Goal: Information Seeking & Learning: Learn about a topic

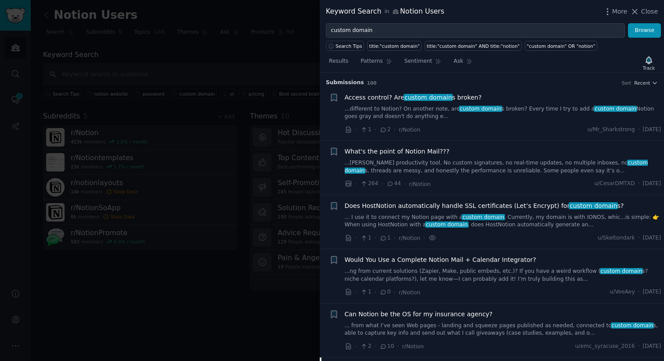
scroll to position [285, 0]
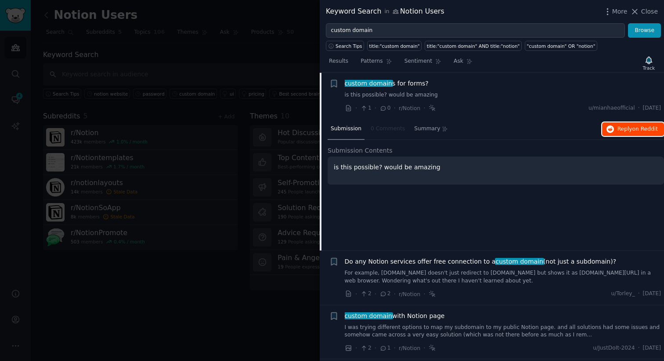
click at [629, 132] on span "Reply on Reddit" at bounding box center [637, 130] width 40 height 8
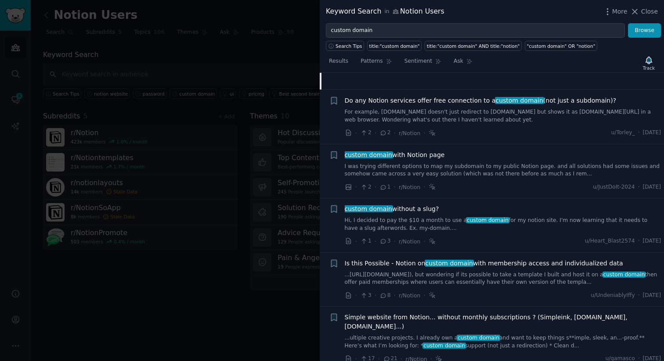
scroll to position [449, 0]
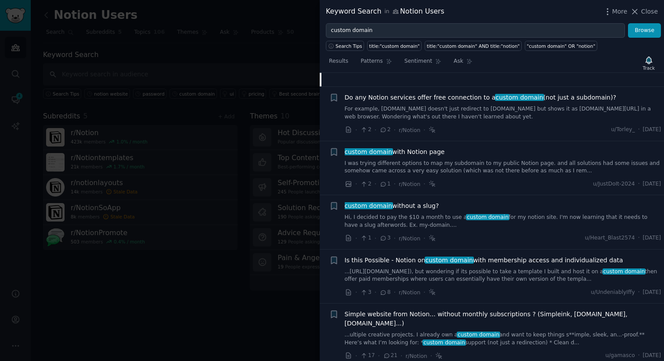
click at [479, 116] on link "For example, [DOMAIN_NAME] doesn't just redirect to [DOMAIN_NAME] but shows it …" at bounding box center [502, 112] width 316 height 15
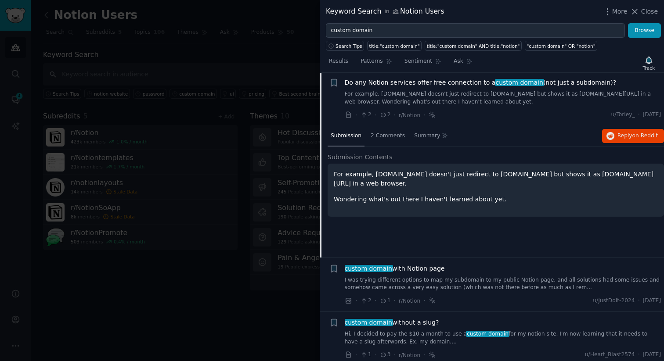
scroll to position [331, 0]
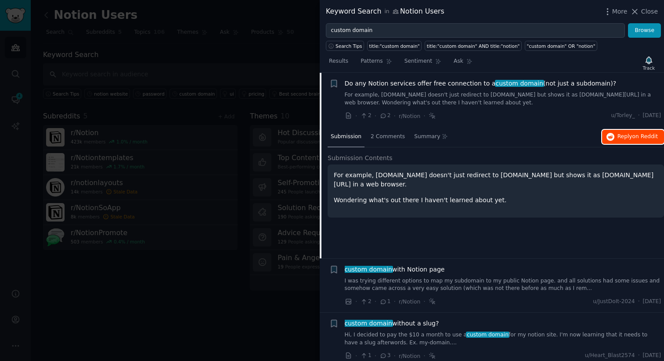
click at [621, 137] on span "Reply on Reddit" at bounding box center [637, 137] width 40 height 8
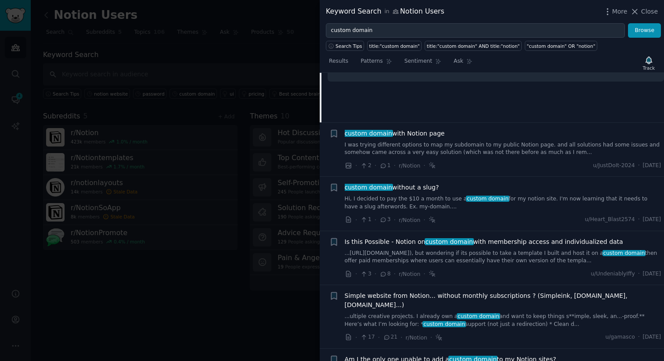
scroll to position [471, 0]
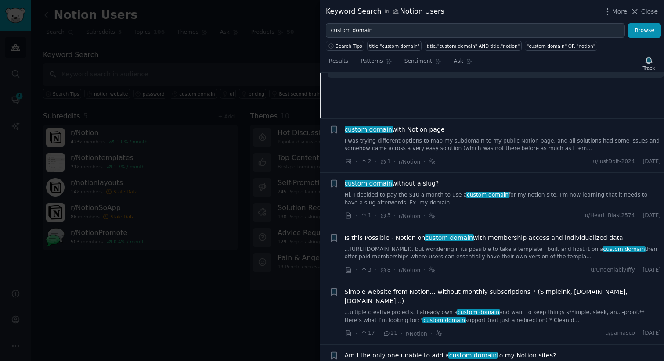
click at [454, 140] on link "I was trying different options to map my subdomain to my public Notion page. an…" at bounding box center [502, 144] width 316 height 15
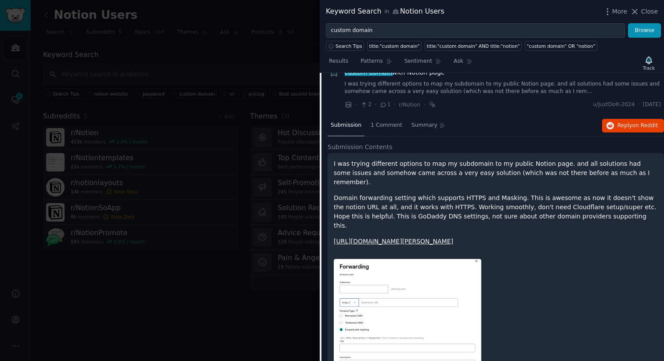
scroll to position [385, 0]
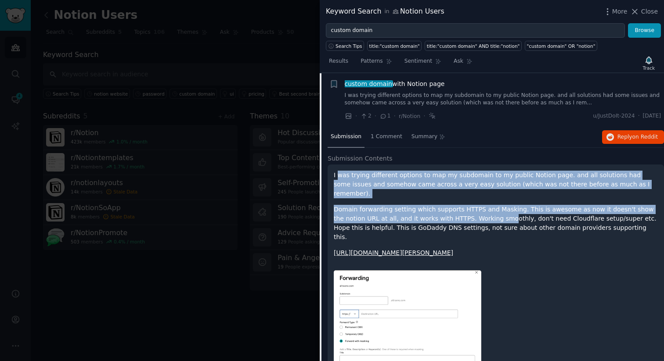
drag, startPoint x: 337, startPoint y: 176, endPoint x: 497, endPoint y: 212, distance: 163.8
click at [493, 212] on div "I was trying different options to map my subdomain to my public Notion page. an…" at bounding box center [496, 214] width 324 height 87
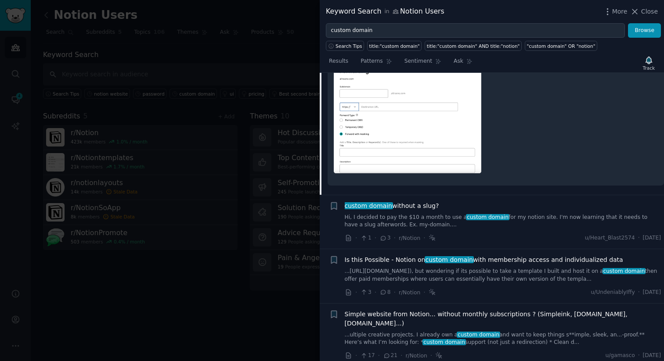
scroll to position [617, 0]
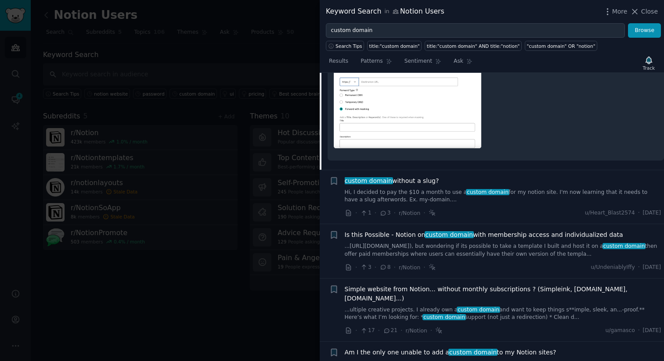
click at [422, 189] on link "Hi, I decided to pay the $10 a month to use a custom domain for my notion site.…" at bounding box center [502, 196] width 316 height 15
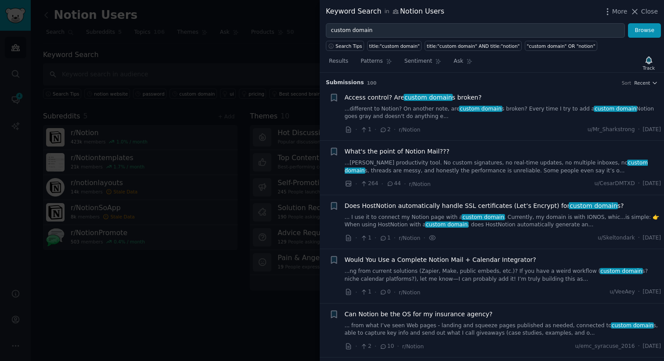
click at [268, 66] on div at bounding box center [332, 180] width 664 height 361
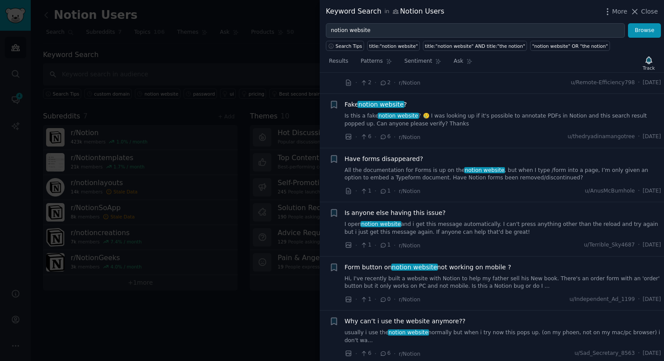
scroll to position [268, 0]
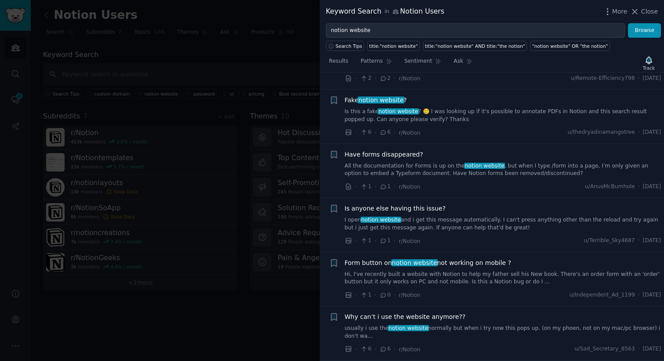
click at [504, 113] on link "Is this a fake notion website ? 🥲 I was looking up if it's possible to annotate…" at bounding box center [502, 115] width 316 height 15
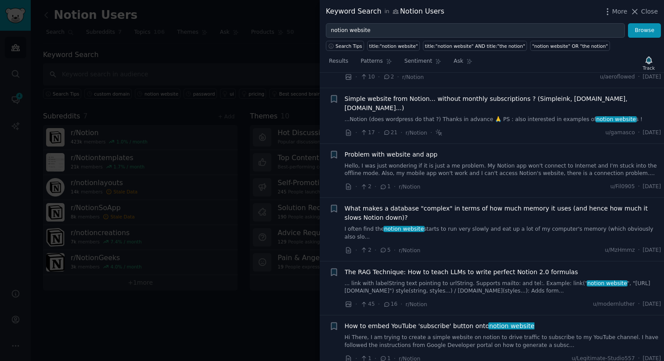
scroll to position [810, 0]
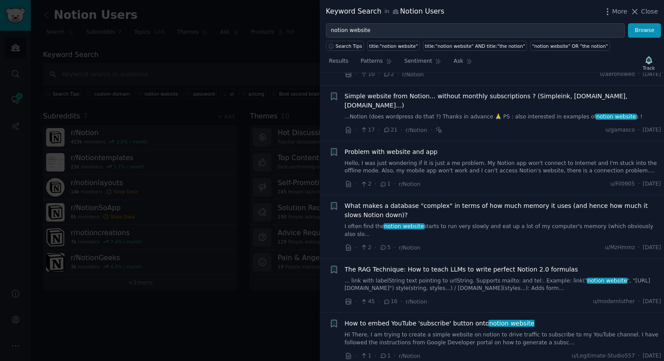
click at [467, 113] on link "...Notion (does wordpress do that ?) Thanks in advance 🙏 PS : also interested i…" at bounding box center [502, 117] width 316 height 8
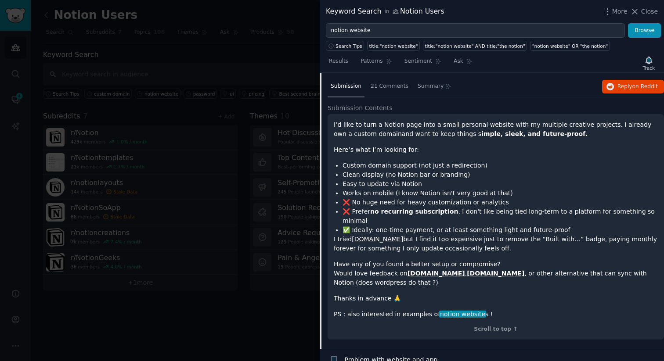
scroll to position [725, 0]
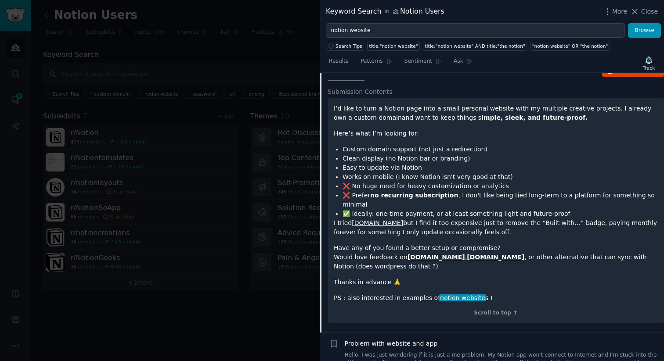
drag, startPoint x: 395, startPoint y: 204, endPoint x: 502, endPoint y: 202, distance: 106.2
click at [495, 219] on p "I tried Simple.ink but I find it too expensive just to remove the “Built with…”…" at bounding box center [496, 228] width 324 height 18
drag, startPoint x: 419, startPoint y: 204, endPoint x: 551, endPoint y: 214, distance: 132.4
click at [551, 219] on p "I tried Simple.ink but I find it too expensive just to remove the “Built with…”…" at bounding box center [496, 228] width 324 height 18
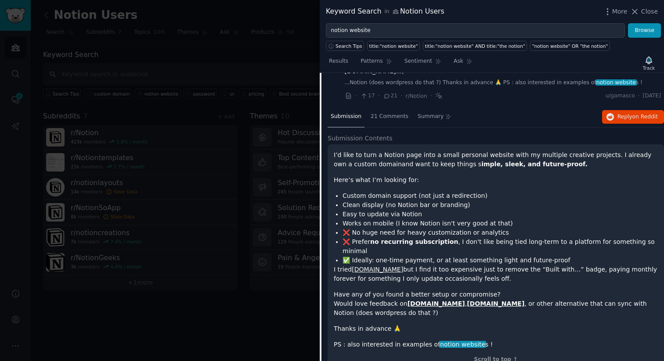
scroll to position [675, 0]
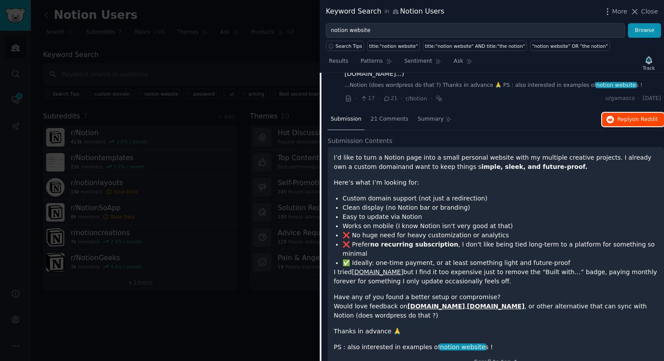
click at [621, 116] on span "Reply on Reddit" at bounding box center [637, 120] width 40 height 8
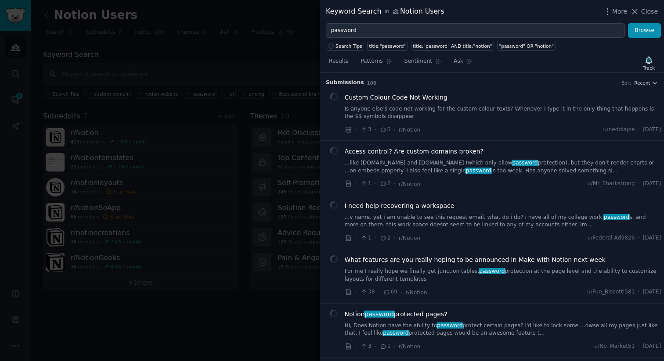
click at [447, 165] on link "...like [DOMAIN_NAME] and [DOMAIN_NAME] (which only allow password protection),…" at bounding box center [502, 166] width 316 height 15
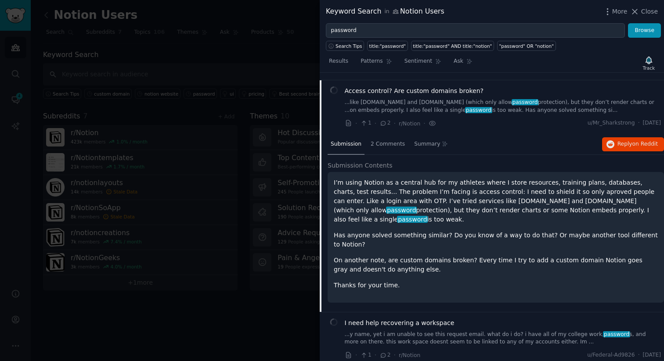
scroll to position [68, 0]
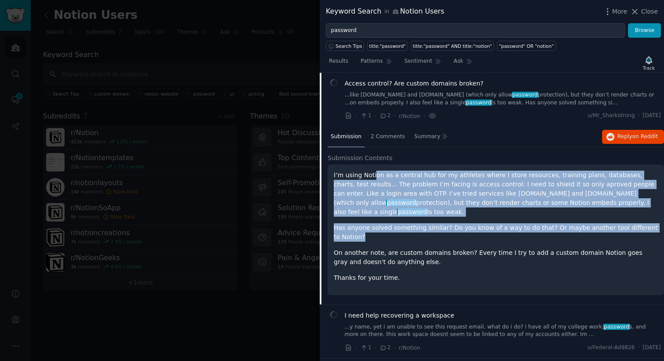
drag, startPoint x: 406, startPoint y: 176, endPoint x: 534, endPoint y: 224, distance: 136.9
click at [531, 224] on div "I’m using Notion as a central hub for my athletes where I store resources, trai…" at bounding box center [496, 227] width 324 height 112
click at [623, 136] on span "Reply on Reddit" at bounding box center [637, 137] width 40 height 8
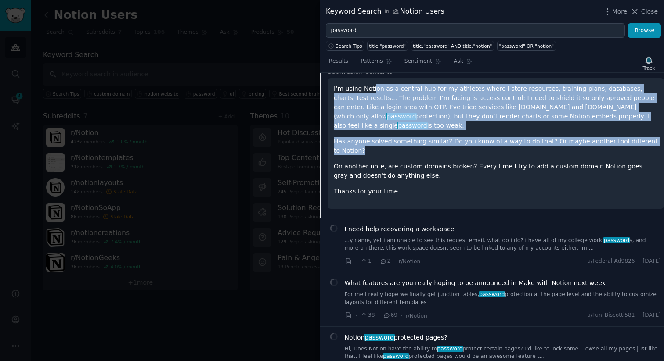
scroll to position [155, 0]
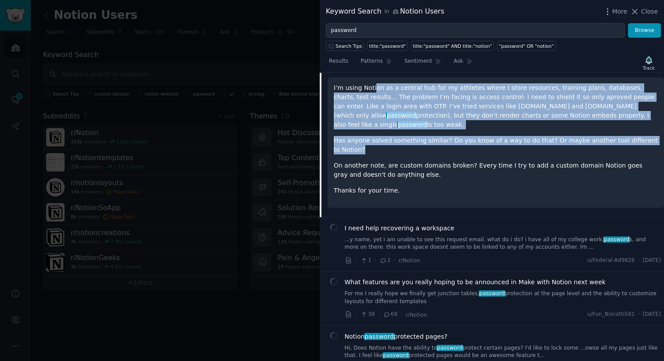
click at [356, 115] on p "I’m using Notion as a central hub for my athletes where I store resources, trai…" at bounding box center [496, 106] width 324 height 46
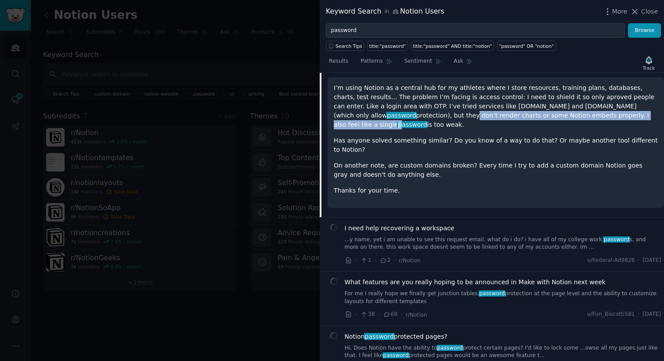
drag, startPoint x: 363, startPoint y: 116, endPoint x: 567, endPoint y: 117, distance: 203.6
click at [567, 117] on p "I’m using Notion as a central hub for my athletes where I store resources, trai…" at bounding box center [496, 106] width 324 height 46
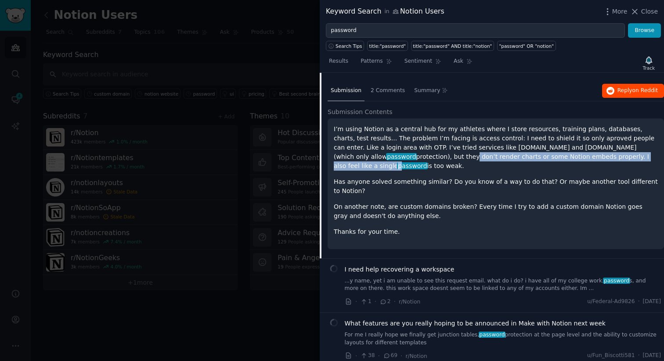
scroll to position [113, 0]
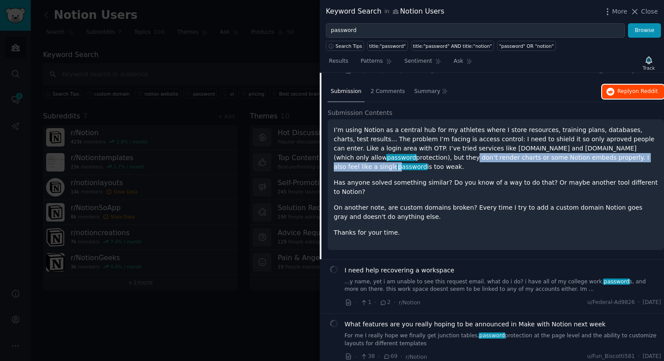
click at [621, 91] on span "Reply on Reddit" at bounding box center [637, 92] width 40 height 8
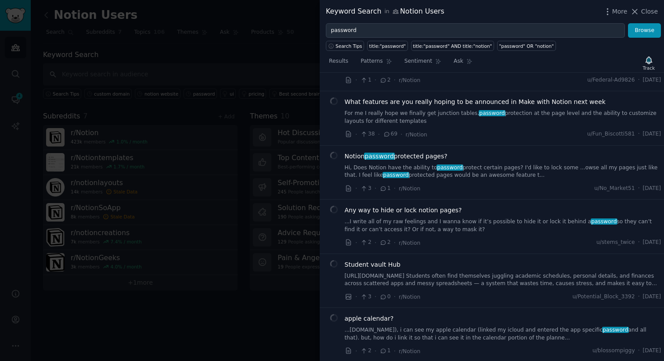
scroll to position [352, 0]
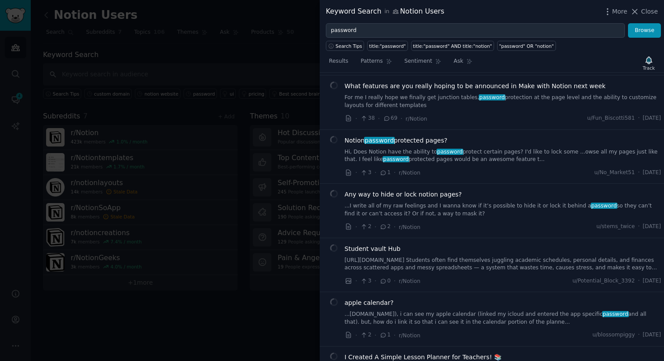
click at [516, 148] on link "Hi, Does Notion have the ability to password protect certain pages? I'd like to…" at bounding box center [502, 155] width 316 height 15
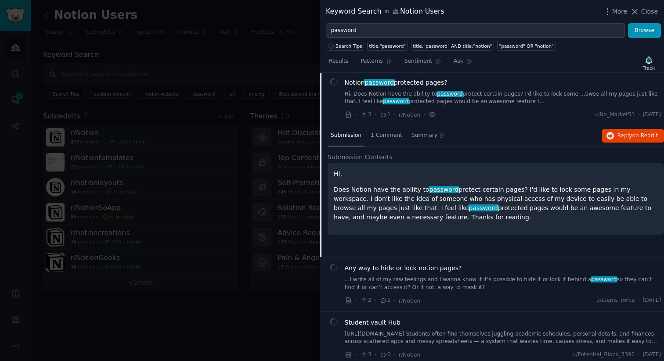
scroll to position [230, 0]
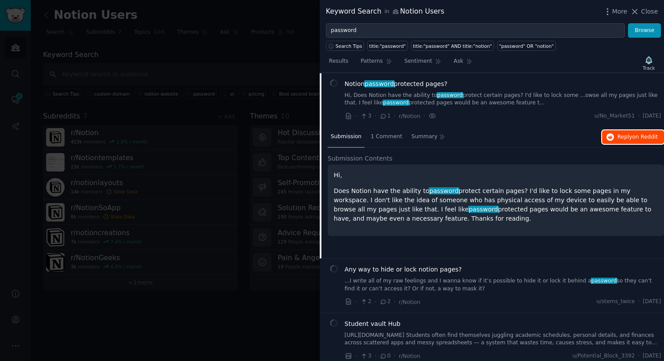
click at [630, 138] on span "Reply on Reddit" at bounding box center [637, 137] width 40 height 8
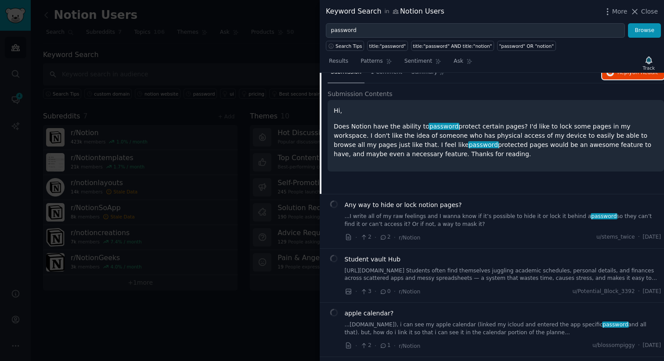
scroll to position [334, 0]
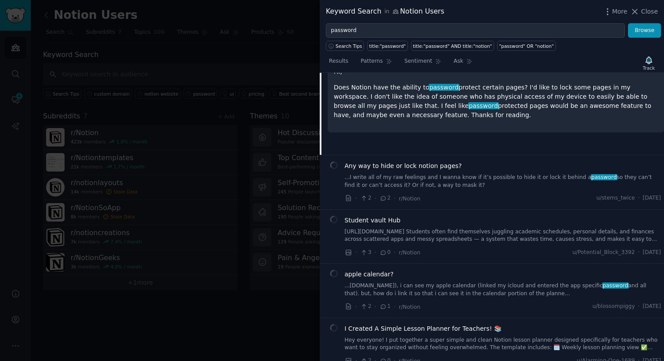
click at [446, 176] on link "...I write all of my raw feelings and I wanna know if it’s possible to hide it …" at bounding box center [502, 181] width 316 height 15
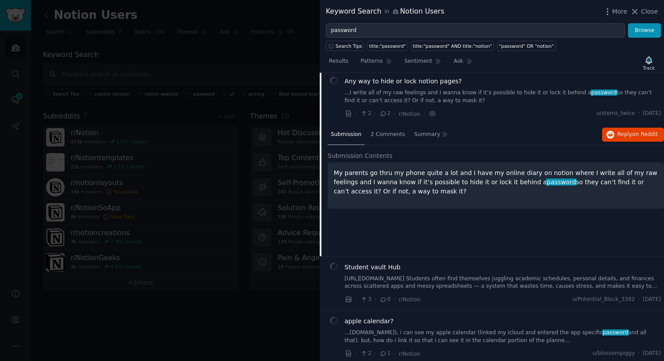
scroll to position [285, 0]
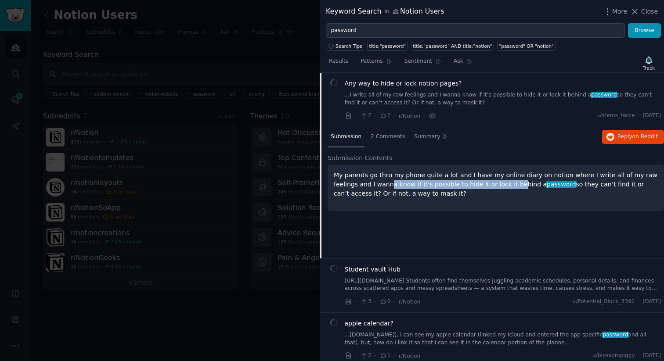
drag, startPoint x: 445, startPoint y: 187, endPoint x: 498, endPoint y: 183, distance: 53.2
click at [498, 183] on p "My parents go thru my phone quite a lot and I have my online diary on notion wh…" at bounding box center [496, 185] width 324 height 28
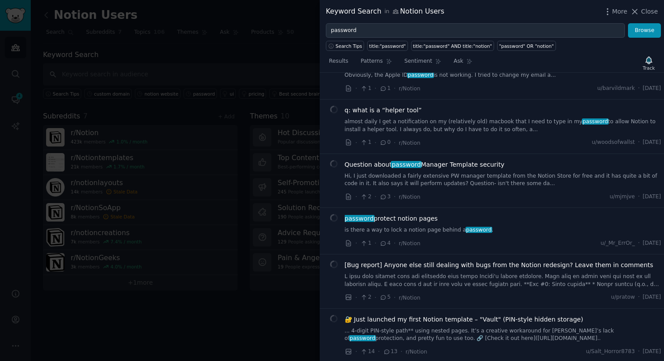
scroll to position [717, 0]
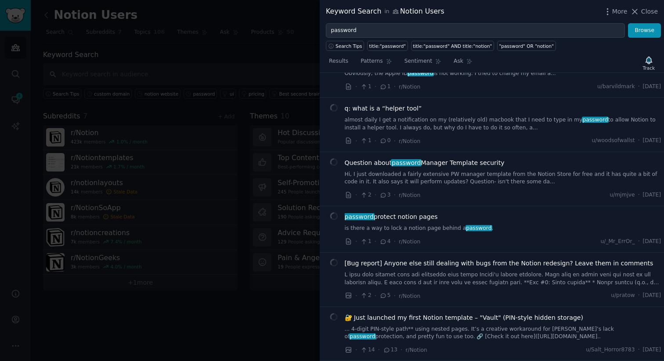
click at [454, 223] on div "password protect notion pages is there a way to lock a notion page behind a pas…" at bounding box center [502, 222] width 316 height 20
click at [446, 230] on link "is there a way to lock a notion page behind a password ." at bounding box center [502, 229] width 316 height 8
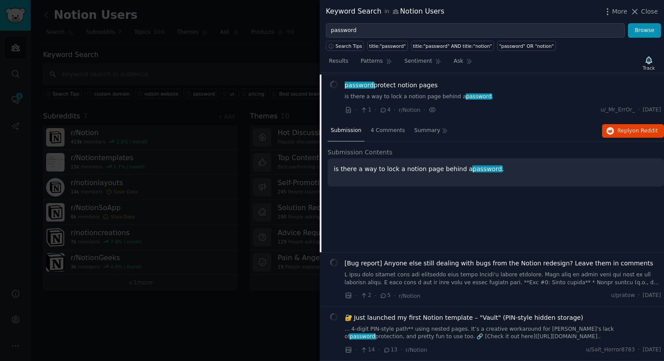
scroll to position [718, 0]
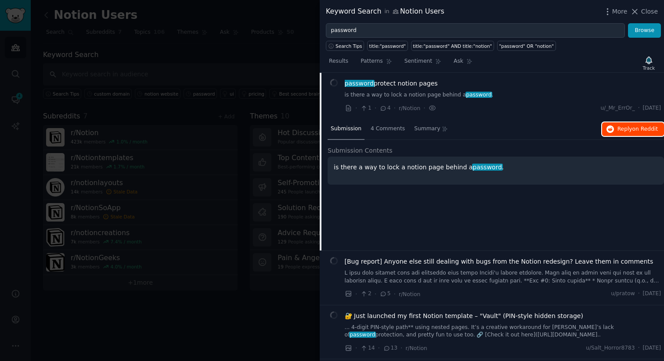
click at [621, 130] on span "Reply on Reddit" at bounding box center [637, 130] width 40 height 8
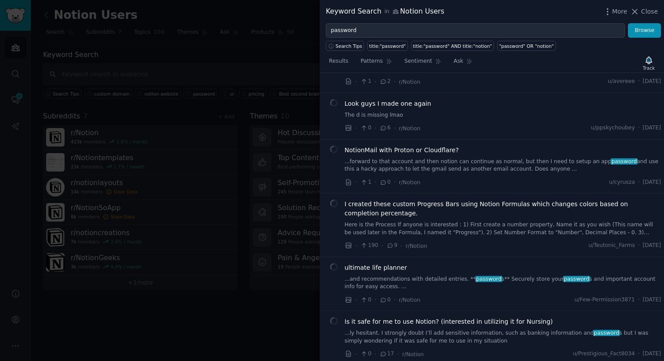
scroll to position [1103, 0]
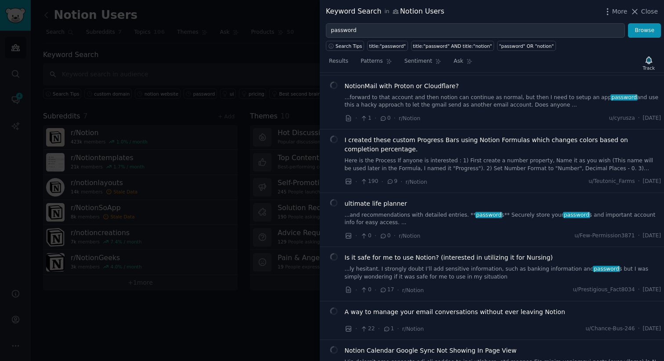
click at [244, 69] on div at bounding box center [332, 180] width 664 height 361
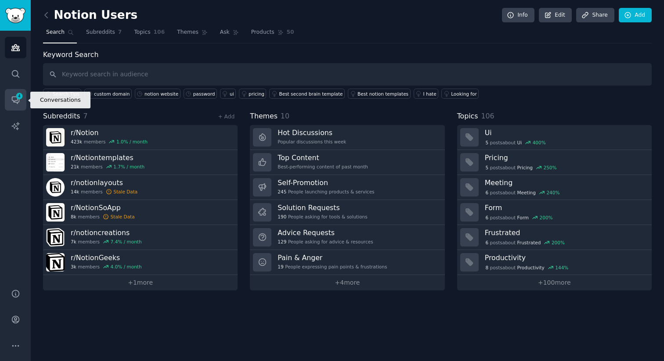
click at [17, 100] on icon "Sidebar" at bounding box center [15, 99] width 9 height 9
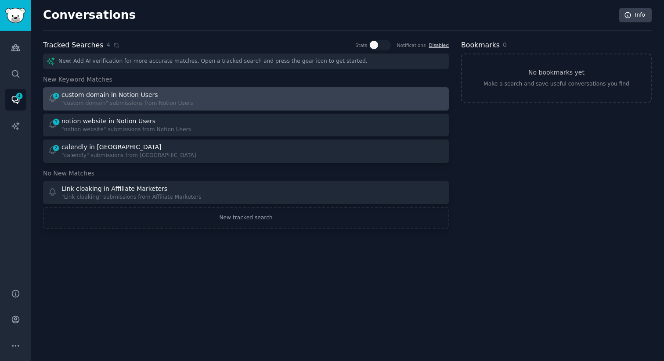
click at [136, 95] on div "custom domain in Notion Users" at bounding box center [109, 94] width 97 height 9
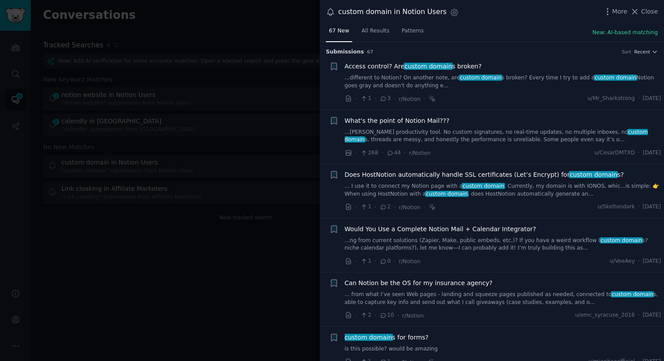
click at [80, 112] on div at bounding box center [332, 180] width 664 height 361
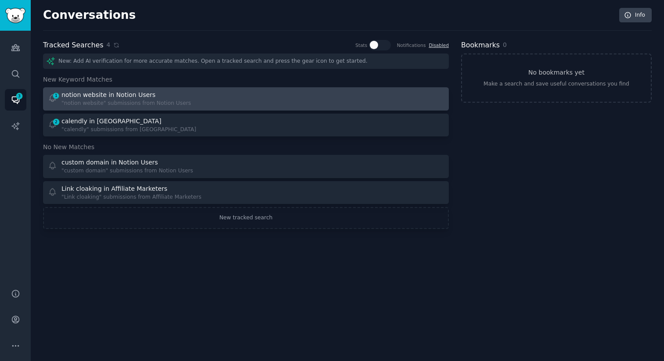
click at [98, 97] on div "notion website in Notion Users" at bounding box center [108, 94] width 94 height 9
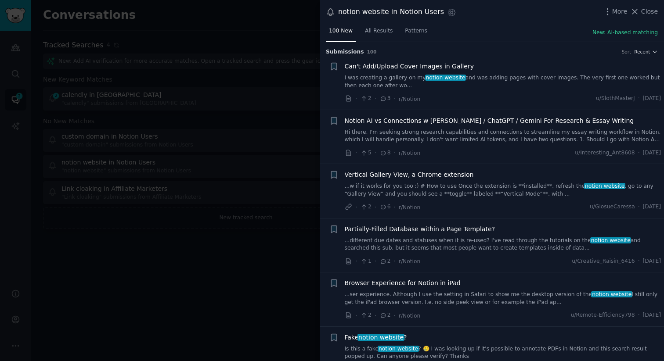
click at [104, 90] on div at bounding box center [332, 180] width 664 height 361
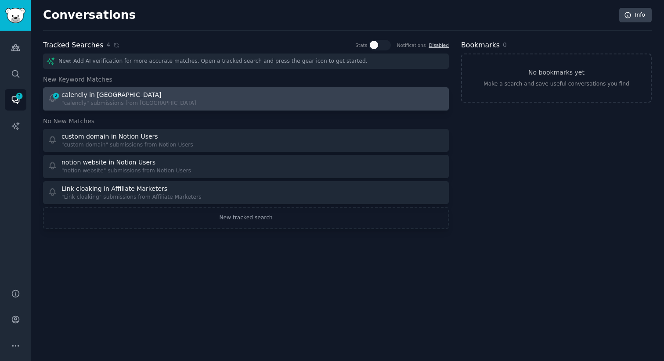
click at [101, 98] on div "calendly in [GEOGRAPHIC_DATA]" at bounding box center [111, 94] width 100 height 9
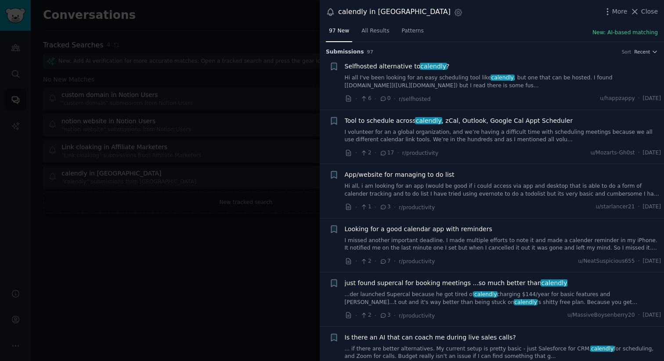
click at [195, 47] on div at bounding box center [332, 180] width 664 height 361
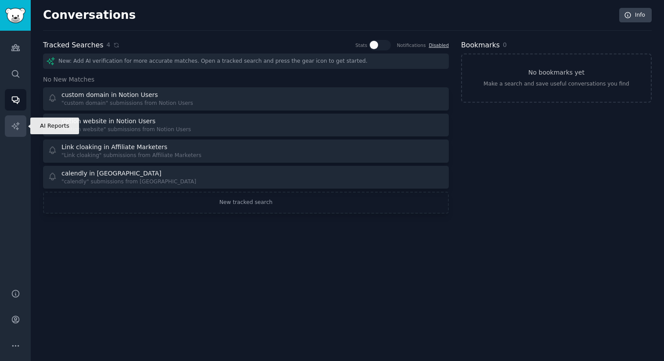
click at [21, 122] on link "AI Reports" at bounding box center [16, 126] width 22 height 22
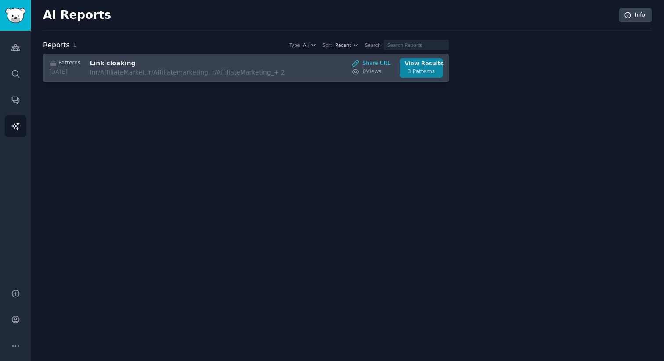
click at [426, 69] on div "3 Patterns" at bounding box center [421, 72] width 33 height 8
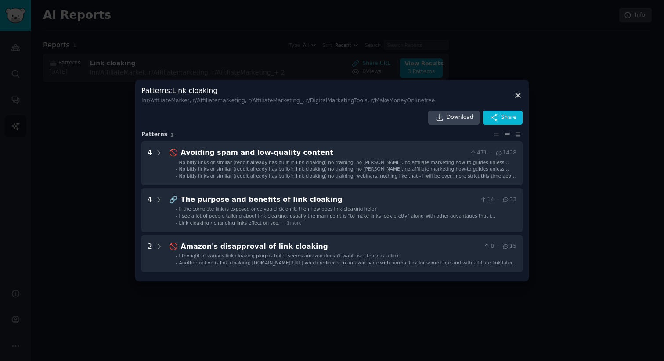
click at [83, 192] on div at bounding box center [332, 180] width 664 height 361
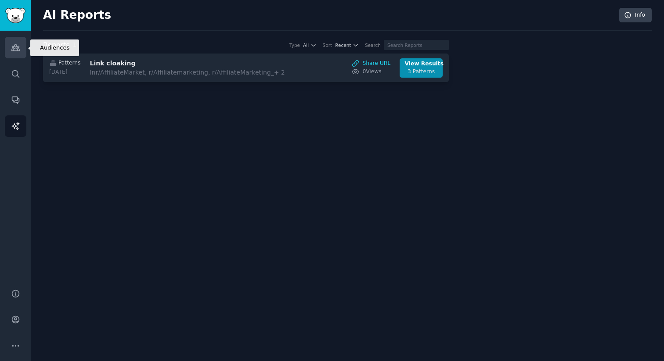
click at [15, 48] on icon "Sidebar" at bounding box center [15, 47] width 9 height 9
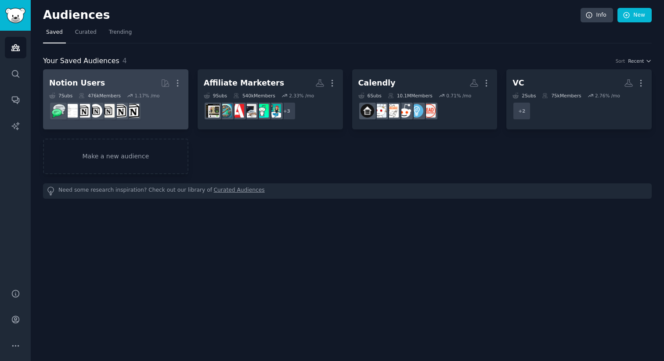
click at [90, 83] on div "Notion Users" at bounding box center [77, 83] width 56 height 11
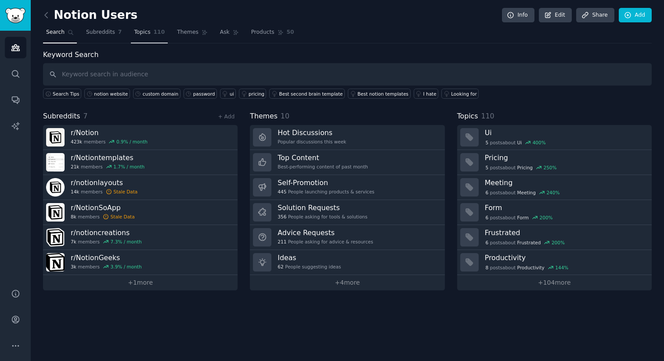
click at [154, 34] on span "110" at bounding box center [159, 33] width 11 height 8
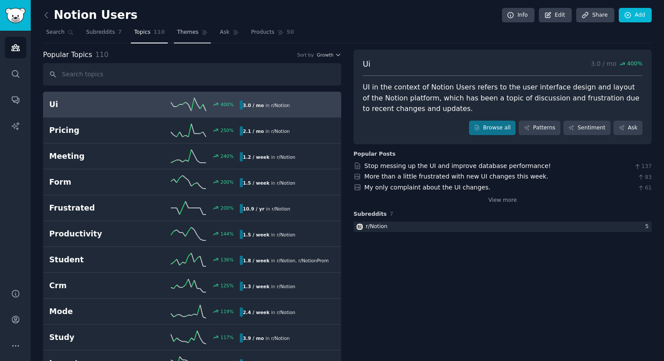
click at [185, 31] on span "Themes" at bounding box center [188, 33] width 22 height 8
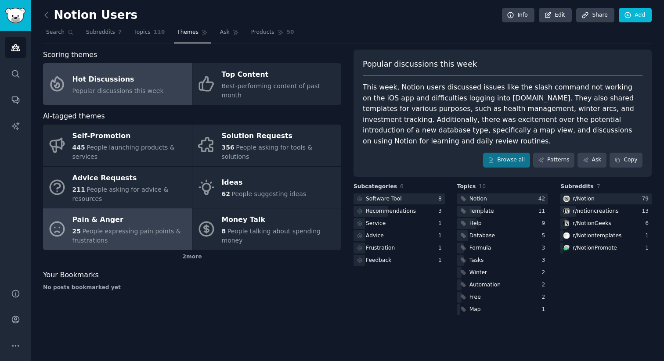
click at [105, 213] on div "Pain & Anger" at bounding box center [129, 220] width 115 height 14
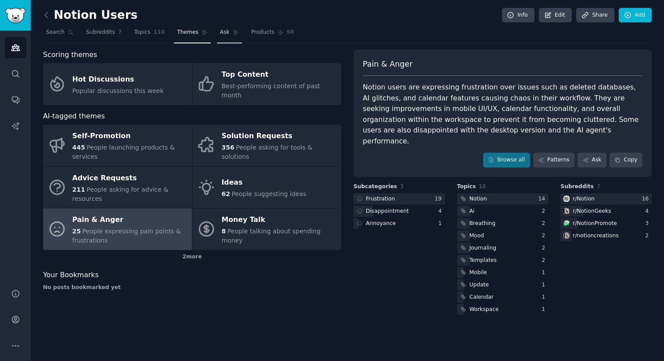
click at [223, 33] on span "Ask" at bounding box center [225, 33] width 10 height 8
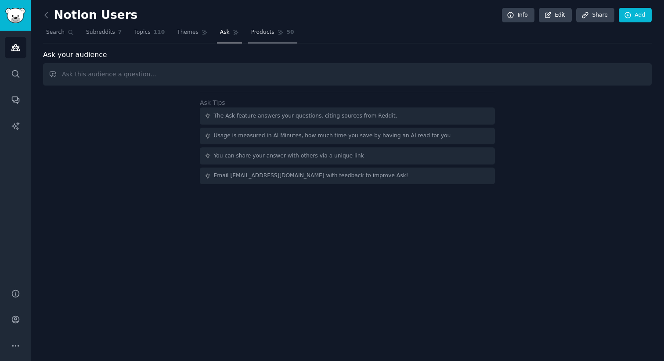
click at [256, 34] on span "Products" at bounding box center [262, 33] width 23 height 8
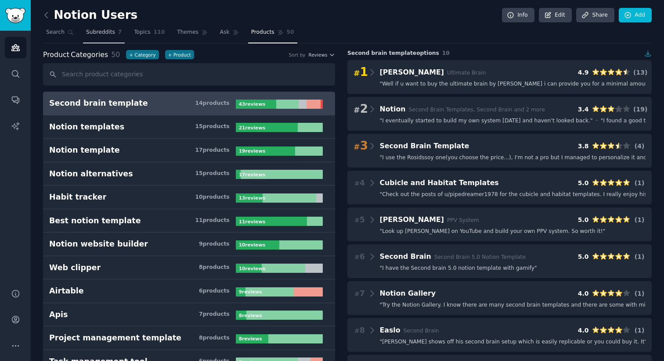
click at [94, 30] on span "Subreddits" at bounding box center [100, 33] width 29 height 8
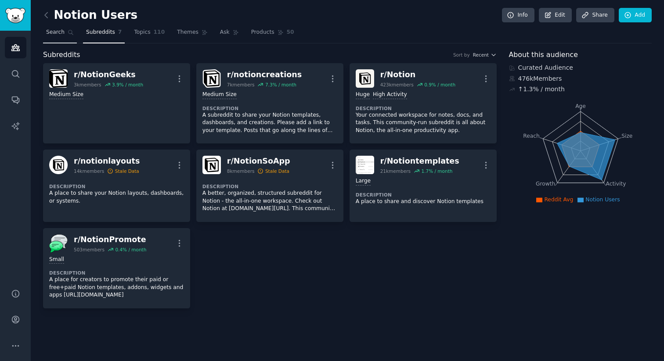
click at [57, 32] on span "Search" at bounding box center [55, 33] width 18 height 8
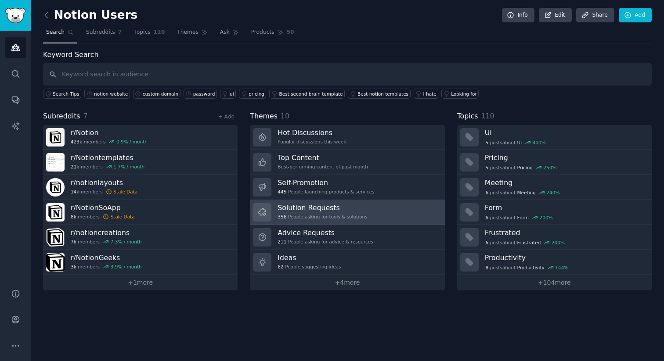
click at [321, 206] on h3 "Solution Requests" at bounding box center [322, 207] width 90 height 9
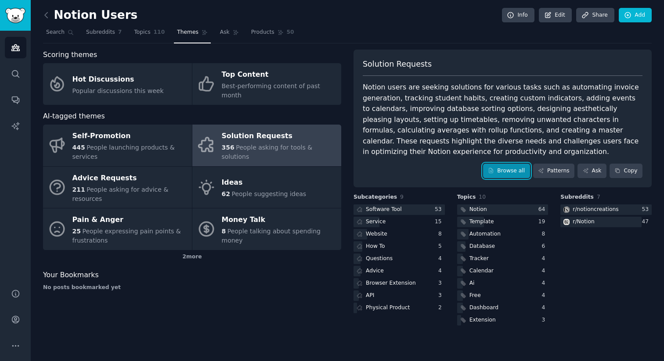
click at [511, 171] on link "Browse all" at bounding box center [506, 171] width 47 height 15
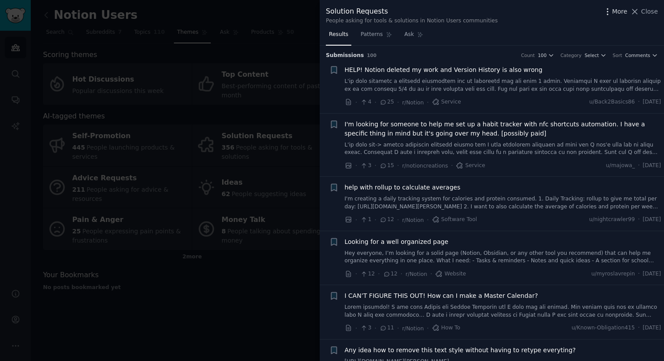
click at [609, 12] on icon "button" at bounding box center [607, 11] width 9 height 9
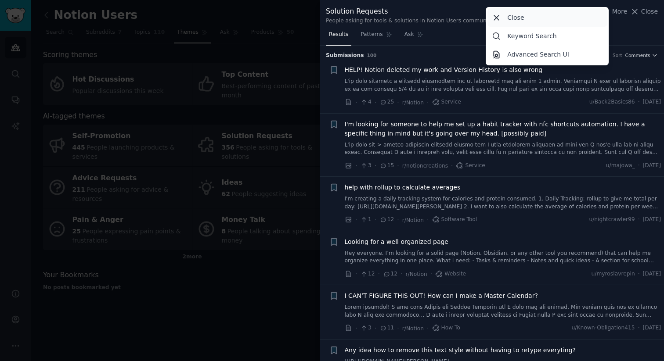
click at [527, 17] on div "Close" at bounding box center [547, 17] width 120 height 18
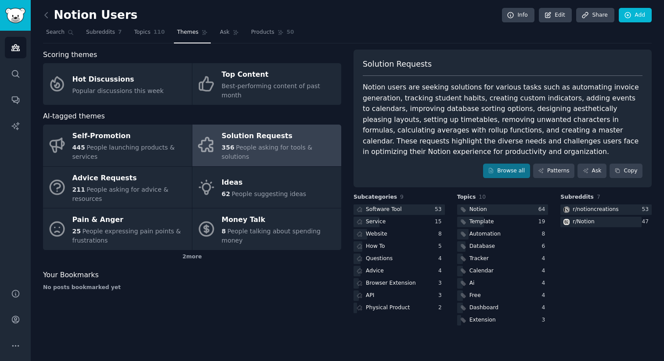
click at [423, 24] on div "Notion Users Info Edit Share Add" at bounding box center [347, 17] width 608 height 18
